Goal: Task Accomplishment & Management: Manage account settings

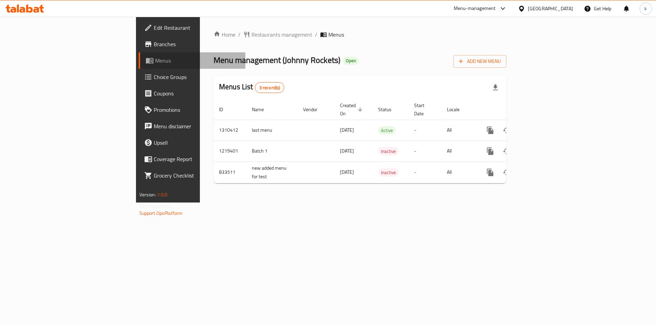
click at [155, 56] on span "Menus" at bounding box center [197, 60] width 85 height 8
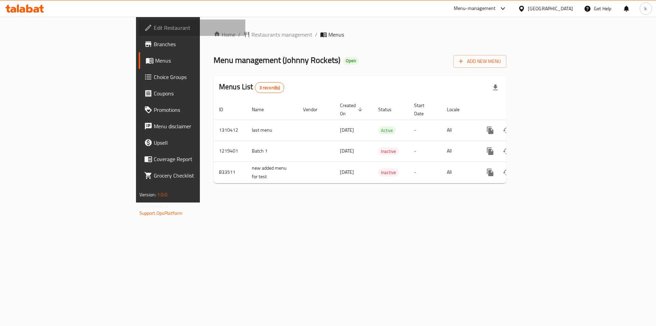
click at [154, 25] on span "Edit Restaurant" at bounding box center [197, 28] width 86 height 8
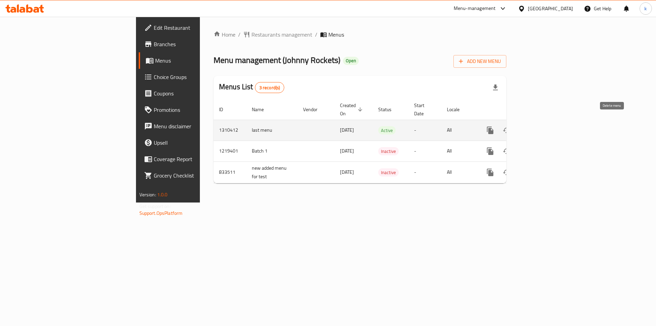
click at [526, 127] on icon "enhanced table" at bounding box center [523, 130] width 5 height 6
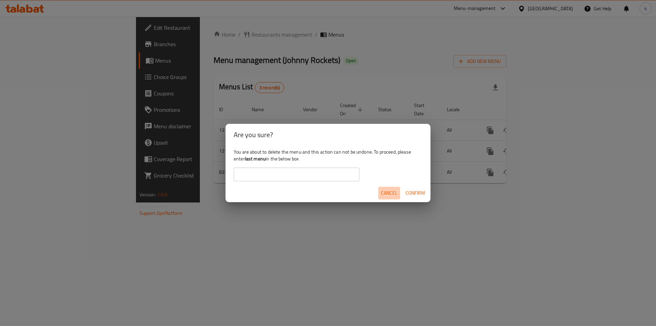
drag, startPoint x: 389, startPoint y: 195, endPoint x: 370, endPoint y: 185, distance: 21.0
click at [389, 194] on span "Cancel" at bounding box center [389, 193] width 16 height 9
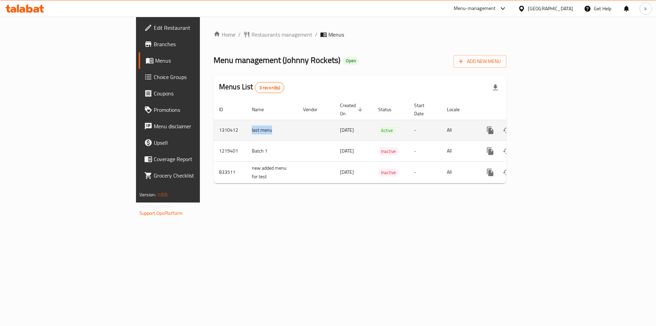
drag, startPoint x: 182, startPoint y: 123, endPoint x: 159, endPoint y: 123, distance: 22.6
click at [246, 123] on td "last menu" at bounding box center [271, 130] width 51 height 21
click at [526, 127] on icon "enhanced table" at bounding box center [523, 130] width 5 height 6
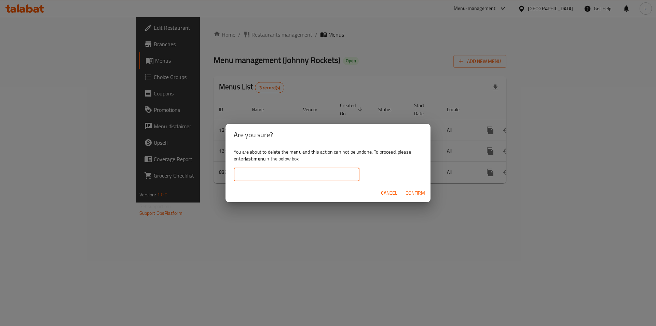
click at [341, 174] on input "text" at bounding box center [297, 174] width 126 height 14
paste input "last menu"
type input "last menu"
click at [407, 191] on span "Confirm" at bounding box center [415, 193] width 19 height 9
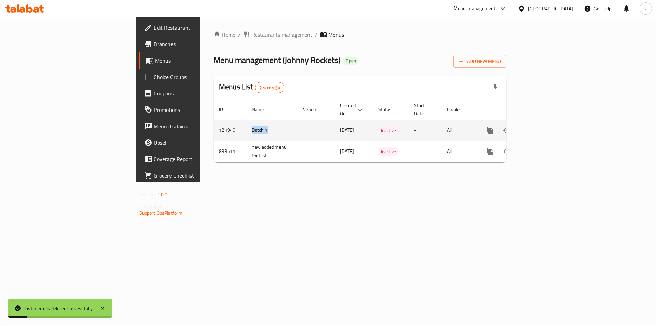
drag, startPoint x: 176, startPoint y: 126, endPoint x: 154, endPoint y: 124, distance: 21.6
click at [214, 124] on tr "1219401 Batch 1 17/01/2024 Inactive - All" at bounding box center [384, 130] width 340 height 21
copy tr "Batch 1"
click at [532, 123] on button "enhanced table" at bounding box center [523, 130] width 16 height 16
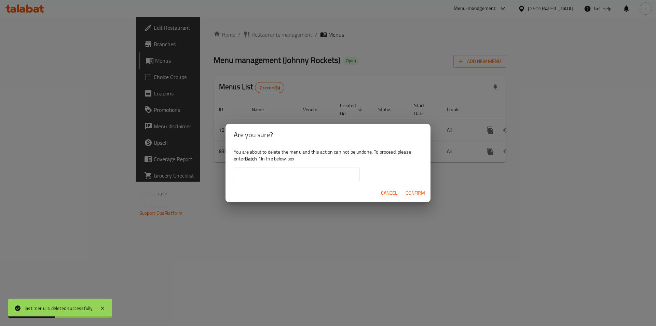
click at [301, 166] on div "You are about to delete the menu and this action can not be undone. To proceed,…" at bounding box center [328, 165] width 205 height 38
click at [297, 170] on input "text" at bounding box center [297, 174] width 126 height 14
paste input "Batch 1"
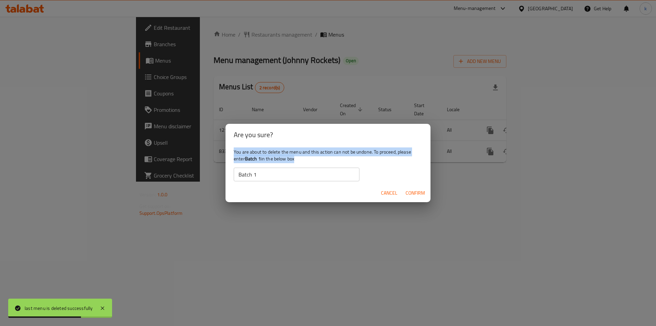
drag, startPoint x: 296, startPoint y: 140, endPoint x: 360, endPoint y: 172, distance: 71.7
click at [322, 166] on div "Are you sure? You are about to delete the menu and this action can not be undon…" at bounding box center [328, 163] width 205 height 78
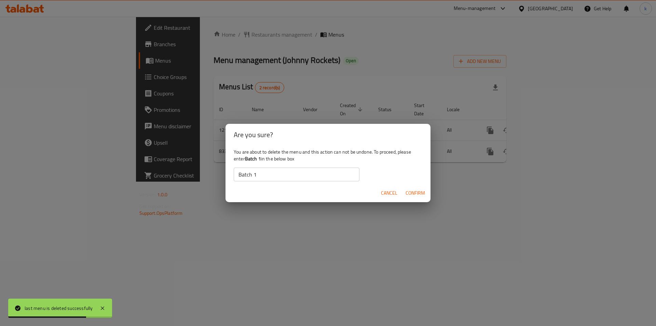
click at [344, 169] on input "Batch 1" at bounding box center [297, 174] width 126 height 14
drag, startPoint x: 250, startPoint y: 174, endPoint x: 174, endPoint y: 169, distance: 76.4
click at [174, 169] on div "Are you sure? You are about to delete the menu and this action can not be undon…" at bounding box center [328, 163] width 656 height 326
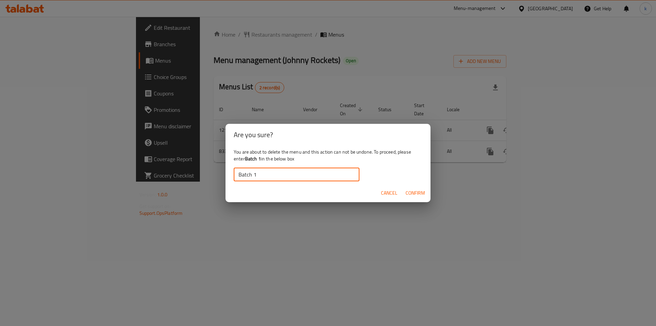
type input "Batch 1"
click at [408, 194] on span "Confirm" at bounding box center [415, 193] width 19 height 9
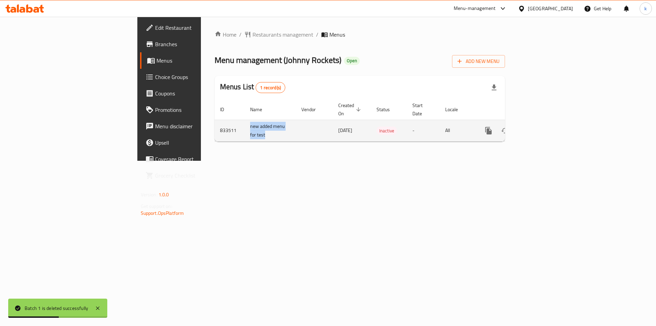
drag, startPoint x: 158, startPoint y: 118, endPoint x: 174, endPoint y: 129, distance: 19.3
click at [245, 129] on td "new added menu for test" at bounding box center [270, 131] width 51 height 22
copy td "new added menu for test"
click at [530, 122] on button "enhanced table" at bounding box center [521, 130] width 16 height 16
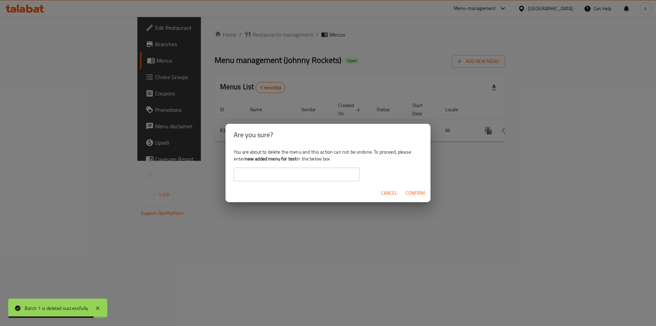
click at [344, 175] on input "text" at bounding box center [297, 174] width 126 height 14
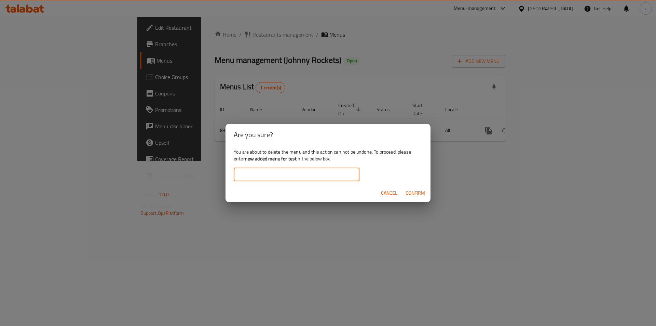
paste input "new added menu for test"
type input "new added menu for test"
click at [406, 192] on span "Confirm" at bounding box center [415, 193] width 19 height 9
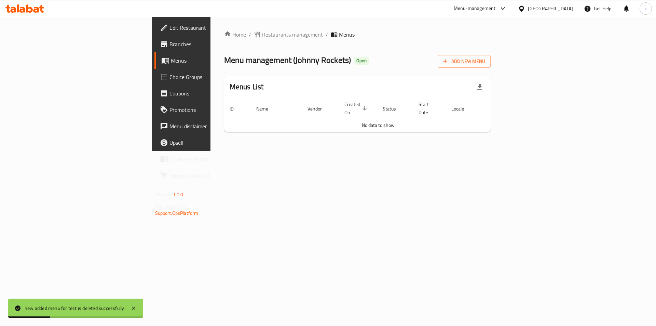
click at [171, 61] on span "Menus" at bounding box center [213, 60] width 85 height 8
click at [170, 46] on span "Branches" at bounding box center [213, 44] width 86 height 8
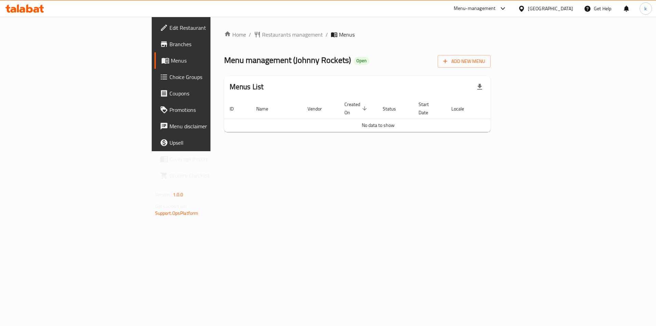
click at [155, 52] on link "Branches" at bounding box center [208, 44] width 107 height 16
click at [170, 40] on span "Branches" at bounding box center [213, 44] width 86 height 8
